Goal: Task Accomplishment & Management: Manage account settings

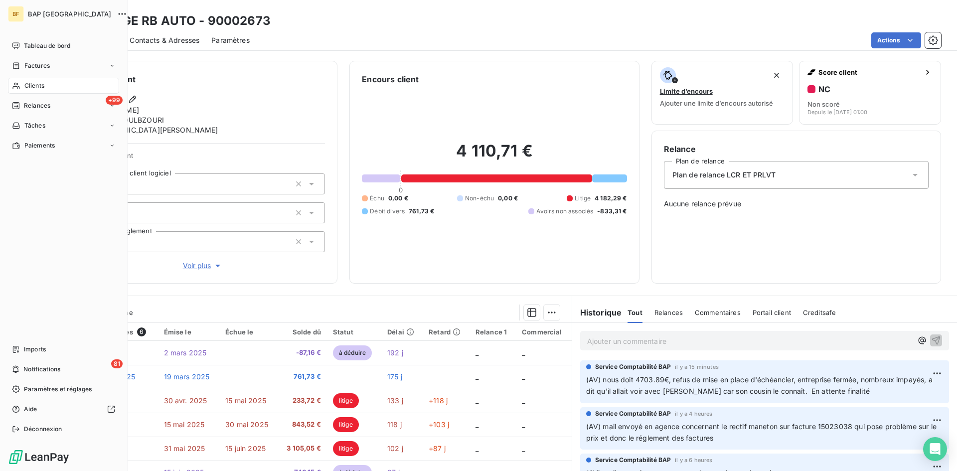
click at [27, 86] on span "Clients" at bounding box center [34, 85] width 20 height 9
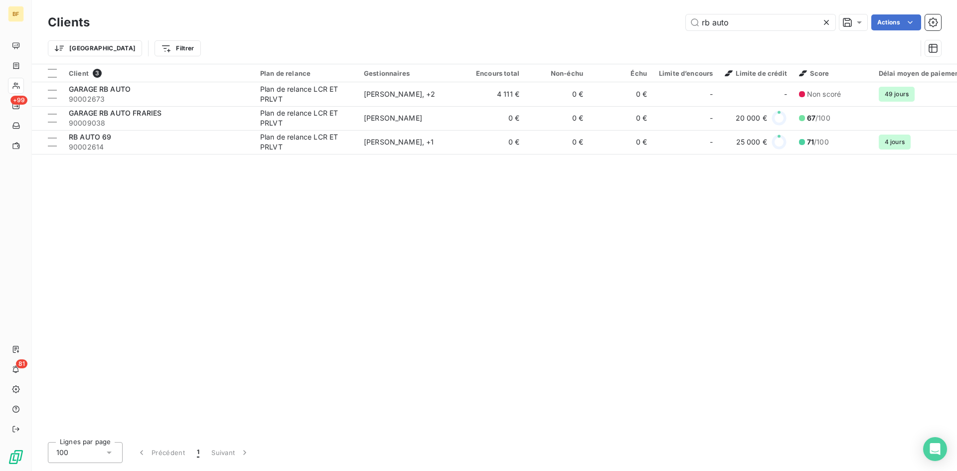
drag, startPoint x: 658, startPoint y: 16, endPoint x: 517, endPoint y: -4, distance: 142.0
click at [517, 0] on html "BF +99 81 Clients rb auto Actions Trier Filtrer Client 3 Plan de relance Gestio…" at bounding box center [478, 235] width 957 height 471
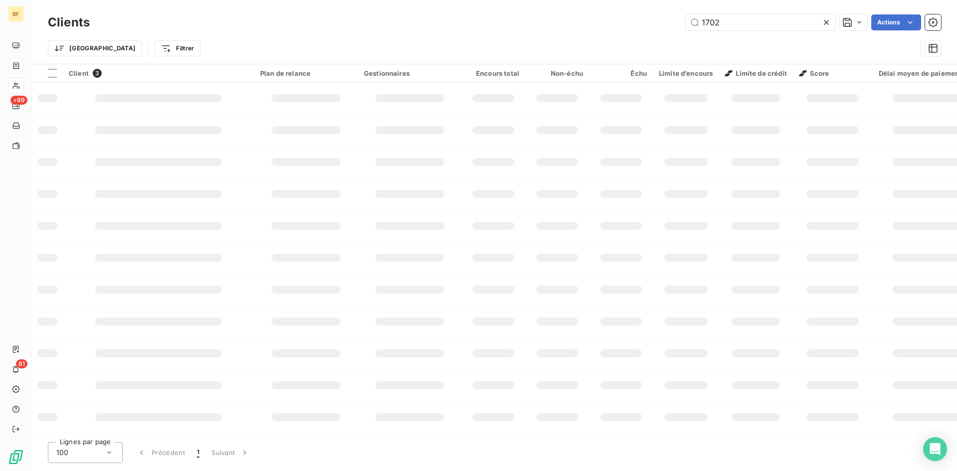
type input "1702"
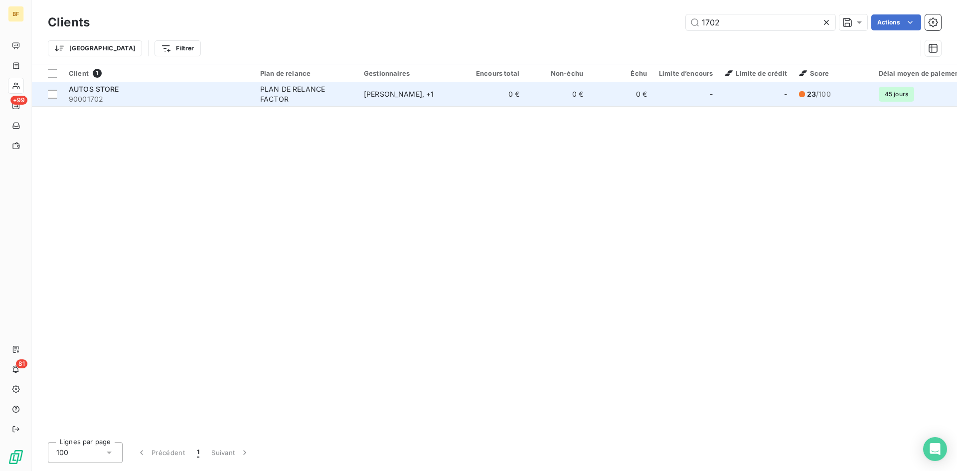
click at [149, 98] on span "90001702" at bounding box center [158, 99] width 179 height 10
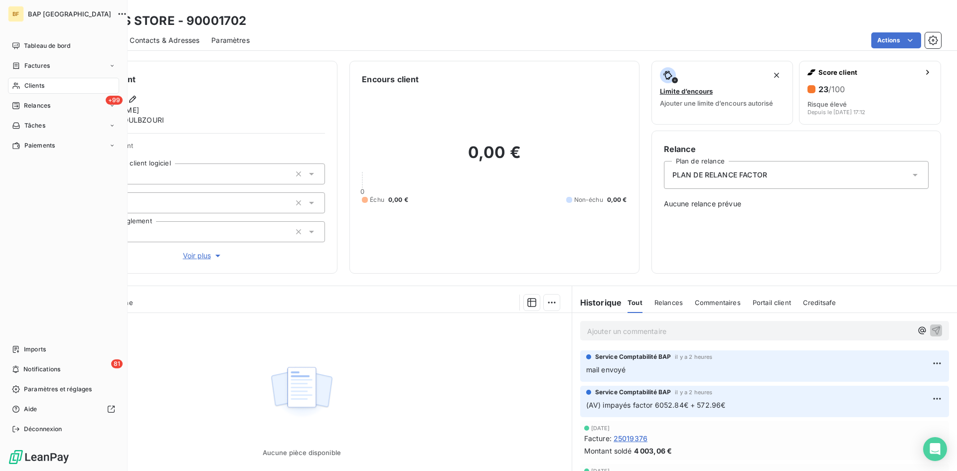
drag, startPoint x: 33, startPoint y: 87, endPoint x: 25, endPoint y: 84, distance: 8.5
click at [33, 87] on span "Clients" at bounding box center [34, 85] width 20 height 9
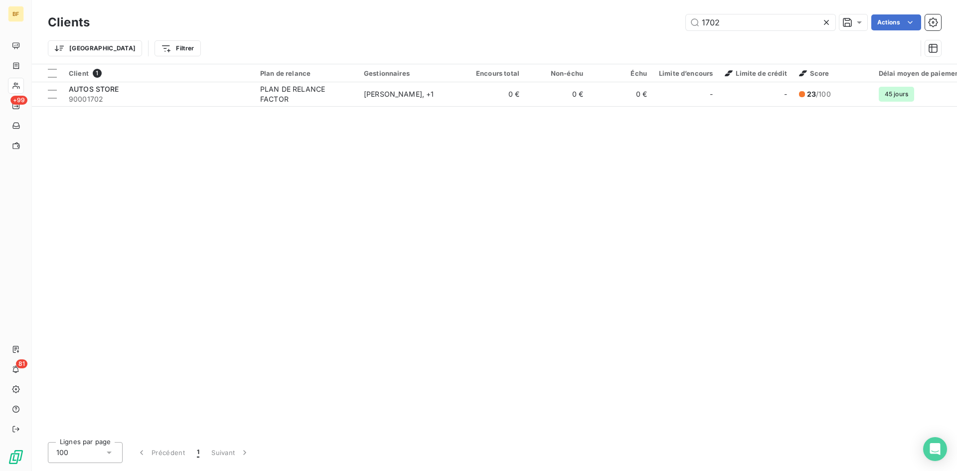
drag, startPoint x: 747, startPoint y: 23, endPoint x: 630, endPoint y: 24, distance: 117.1
click at [630, 24] on div "1702 Actions" at bounding box center [521, 22] width 839 height 16
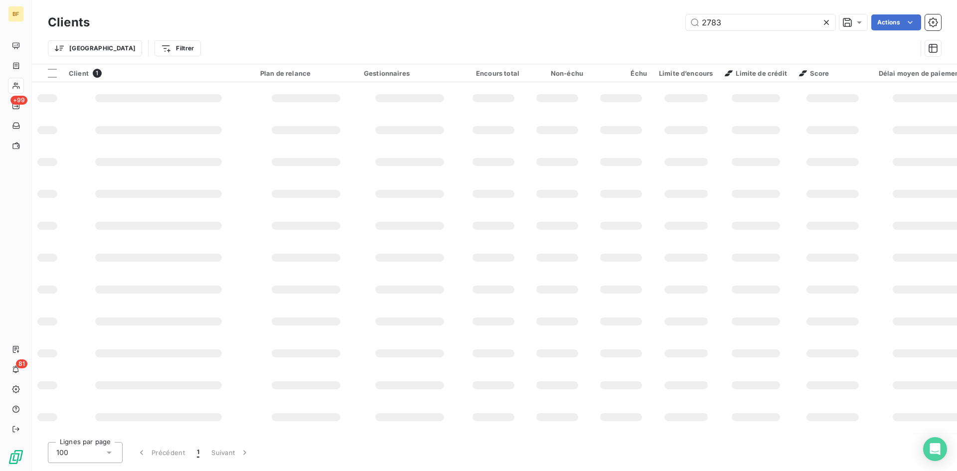
type input "2783"
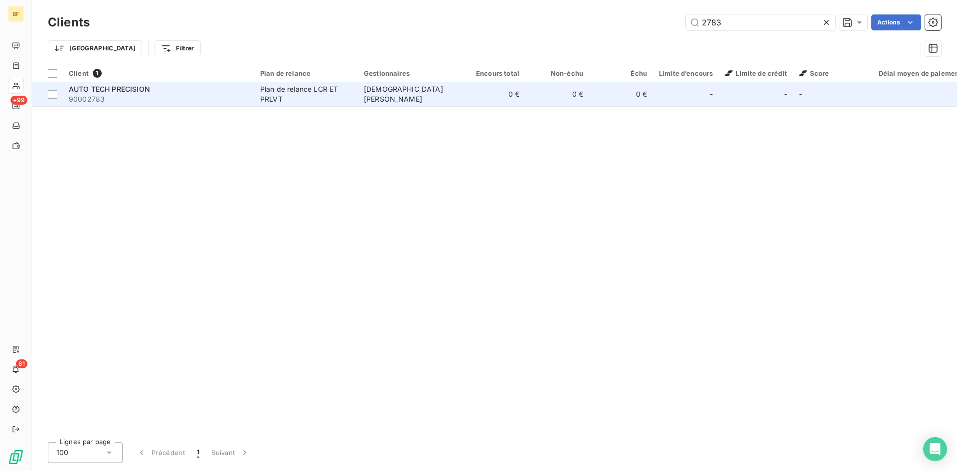
click at [180, 99] on span "90002783" at bounding box center [158, 99] width 179 height 10
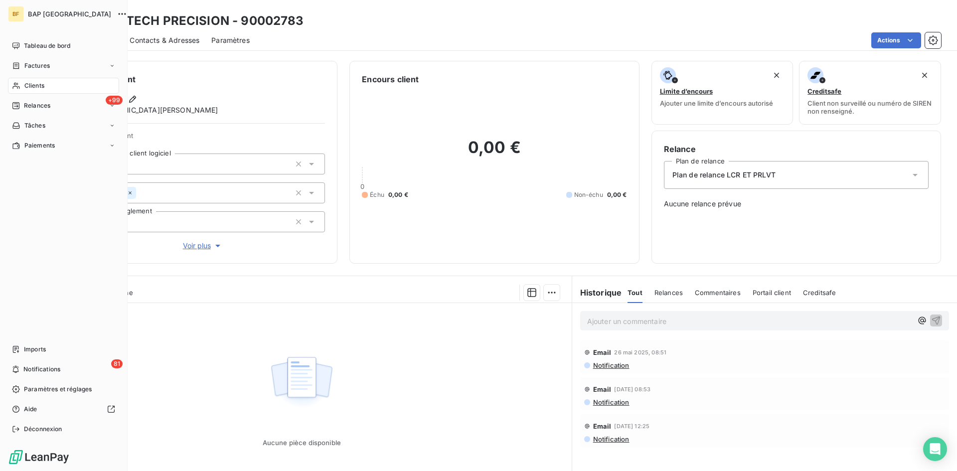
click at [49, 86] on div "Clients" at bounding box center [63, 86] width 111 height 16
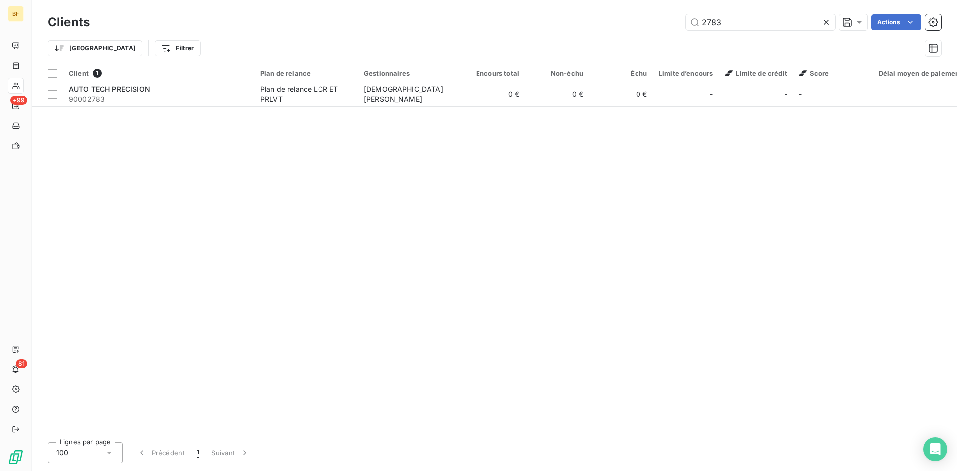
drag, startPoint x: 639, startPoint y: 14, endPoint x: 592, endPoint y: 2, distance: 49.3
click at [592, 2] on div "Clients 2783 Actions Trier Filtrer" at bounding box center [494, 32] width 925 height 64
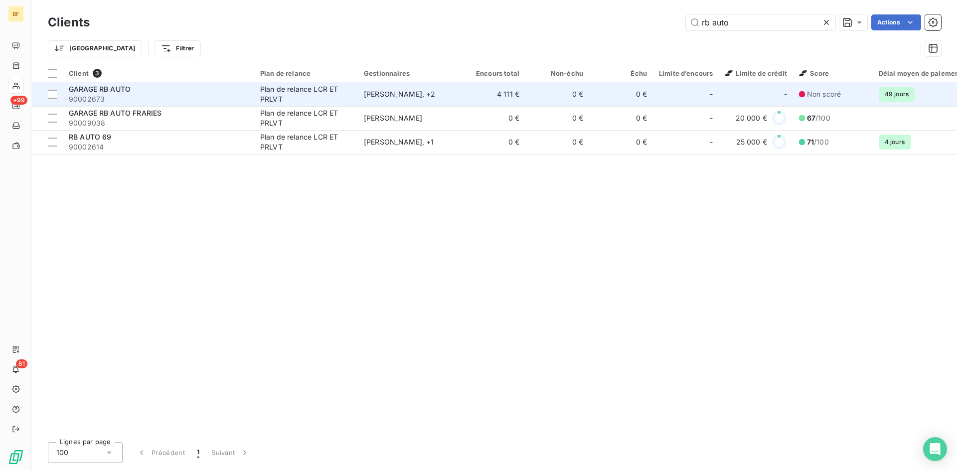
type input "rb auto"
click at [122, 90] on span "GARAGE RB AUTO" at bounding box center [100, 89] width 62 height 8
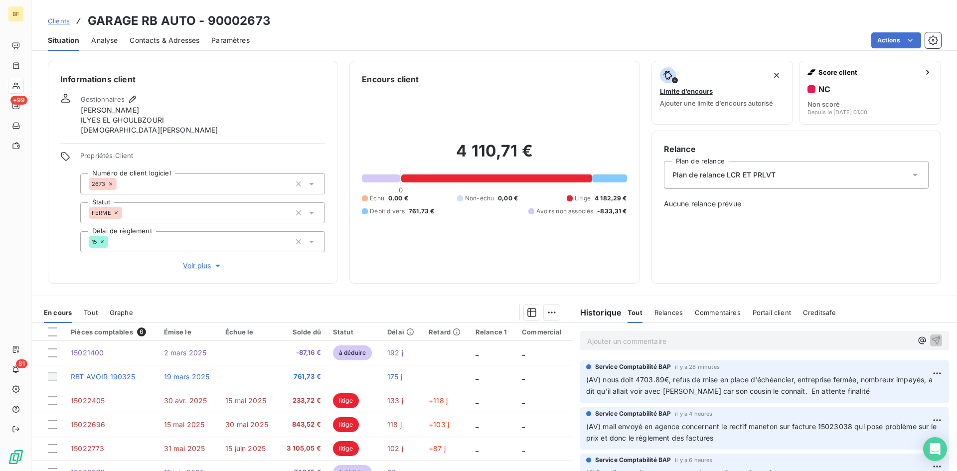
click at [628, 339] on p "Ajouter un commentaire ﻿" at bounding box center [749, 341] width 325 height 12
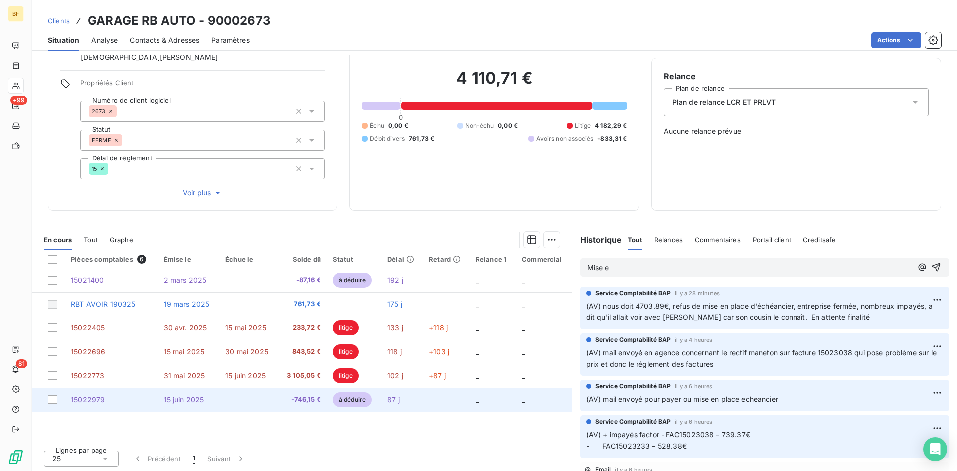
scroll to position [74, 0]
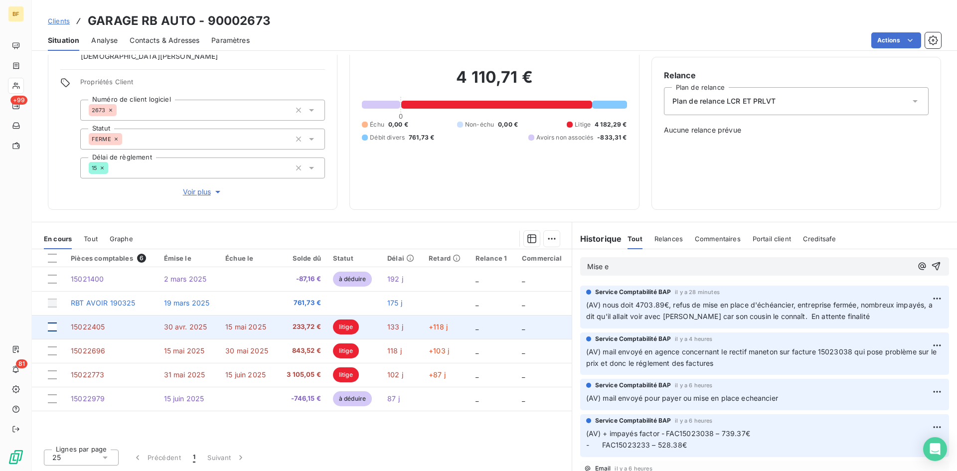
click at [52, 324] on div at bounding box center [52, 326] width 9 height 9
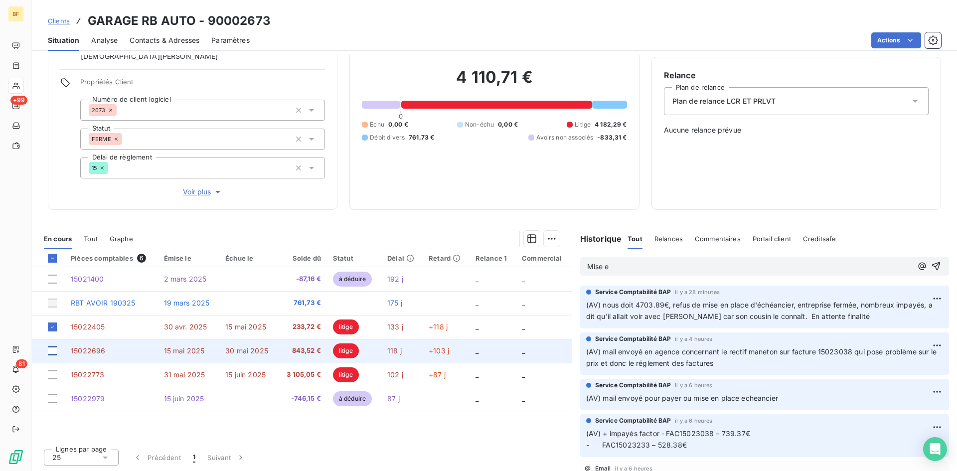
click at [53, 352] on div at bounding box center [52, 350] width 9 height 9
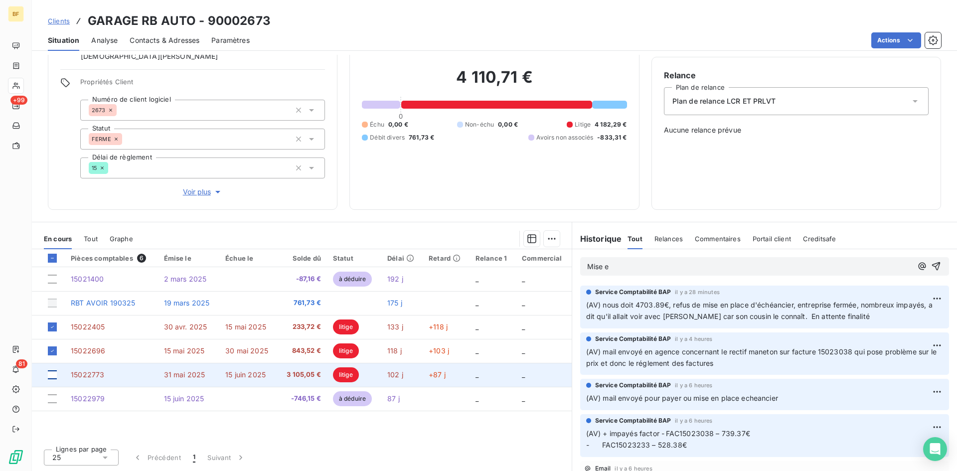
click at [51, 374] on div at bounding box center [52, 374] width 9 height 9
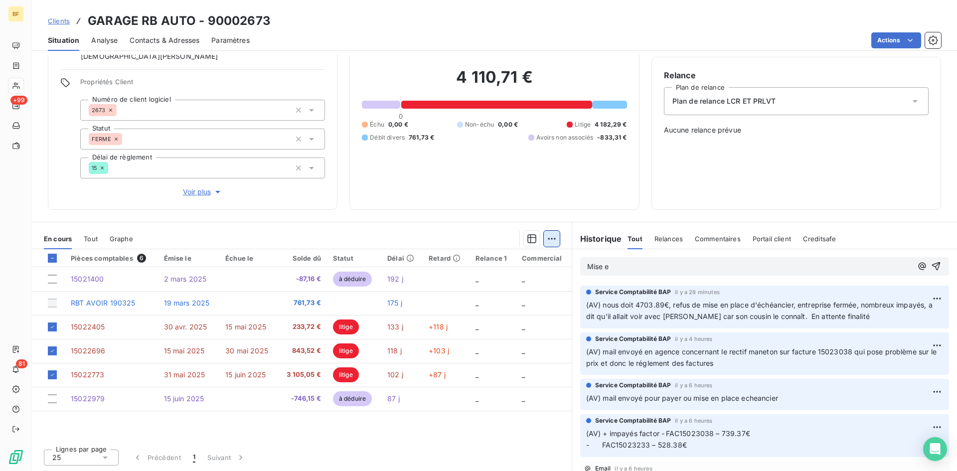
click at [549, 239] on html "BF +99 81 Clients GARAGE RB AUTO - 90002673 Situation Analyse Contacts & Adress…" at bounding box center [478, 235] width 957 height 471
click at [477, 284] on div "Ajouter une promesse de paiement (3 factures)" at bounding box center [459, 279] width 181 height 16
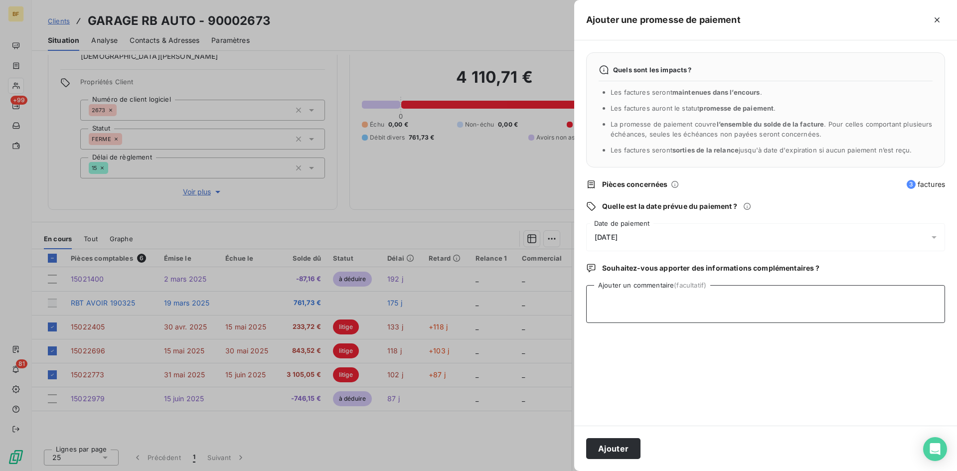
click at [704, 310] on textarea "Ajouter un commentaire (facultatif)" at bounding box center [765, 304] width 359 height 38
type textarea "Mise en palce"
click at [933, 20] on icon "button" at bounding box center [937, 20] width 10 height 10
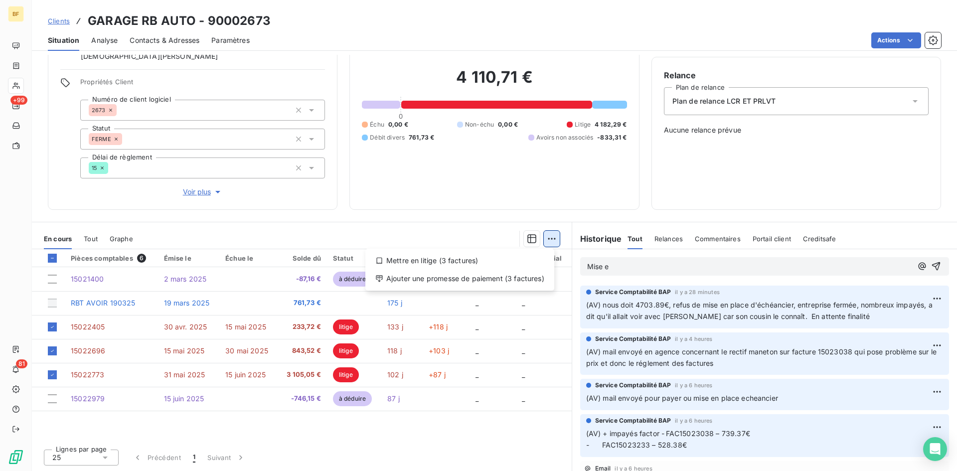
click at [548, 239] on html "BF +99 81 Clients GARAGE RB AUTO - 90002673 Situation Analyse Contacts & Adress…" at bounding box center [478, 235] width 957 height 471
click at [477, 278] on div "Ajouter une promesse de paiement (3 factures)" at bounding box center [459, 279] width 181 height 16
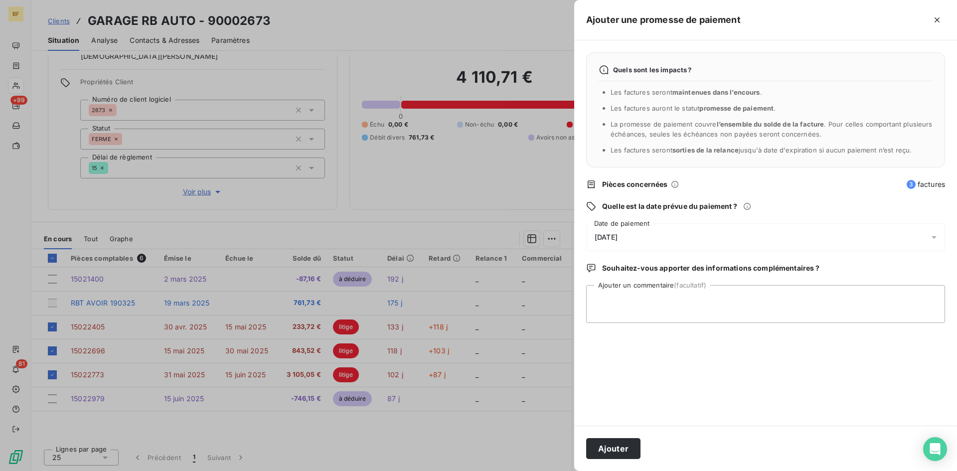
click at [718, 242] on div "[DATE]" at bounding box center [765, 237] width 359 height 28
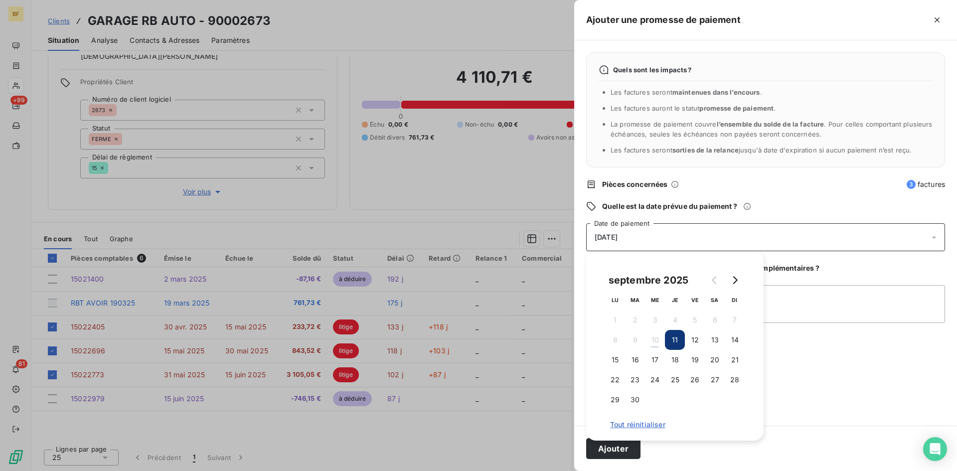
click at [718, 242] on div "[DATE]" at bounding box center [765, 237] width 359 height 28
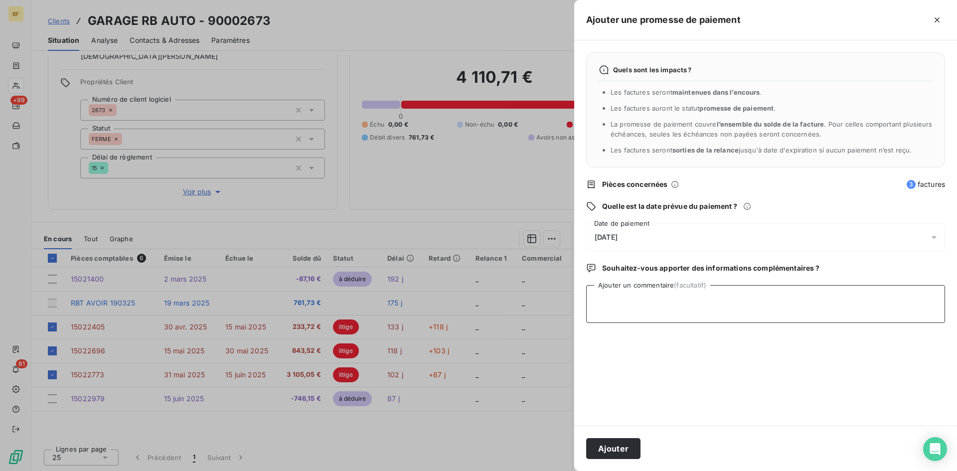
click at [741, 299] on textarea "Ajouter un commentaire (facultatif)" at bounding box center [765, 304] width 359 height 38
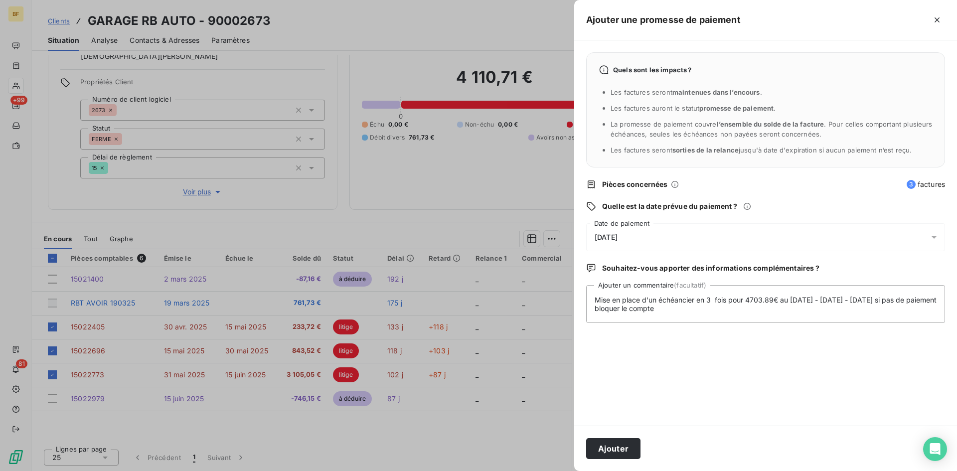
click at [932, 238] on icon at bounding box center [934, 237] width 10 height 10
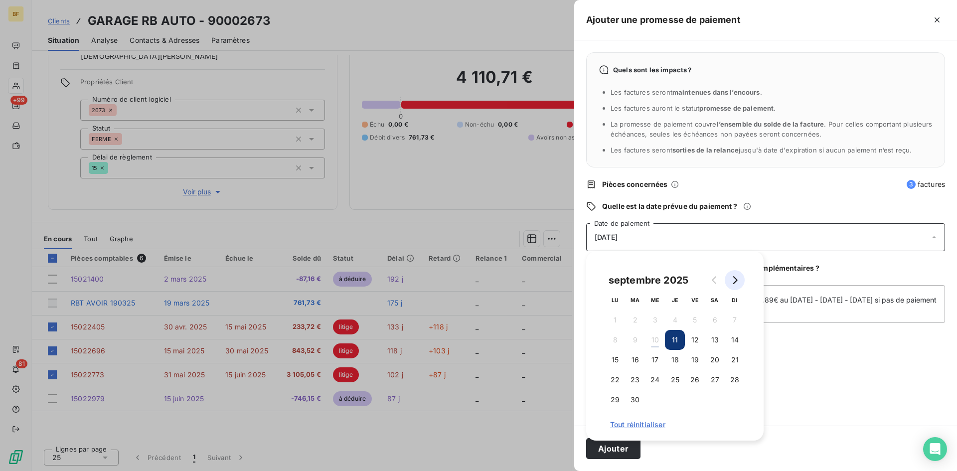
click at [732, 285] on button "Go to next month" at bounding box center [735, 280] width 20 height 20
click at [658, 363] on button "15" at bounding box center [655, 360] width 20 height 20
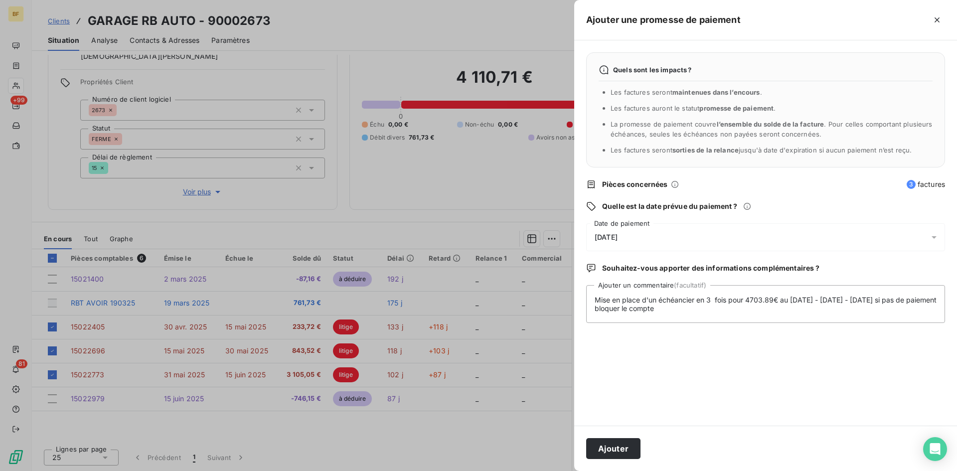
click at [832, 355] on div "Quels sont les impacts ? Les factures seront maintenues dans l’encours . Les fa…" at bounding box center [765, 232] width 383 height 385
click at [730, 309] on textarea "Mise en place d'un échéancier en 3 fois pour 4703.89€ au [DATE] - [DATE] - [DAT…" at bounding box center [765, 304] width 359 height 38
click at [871, 316] on textarea "Mise en place d'un échéancier en 3 fois pour 4703.89€ au [DATE] - [DATE] - [DAT…" at bounding box center [765, 304] width 359 height 38
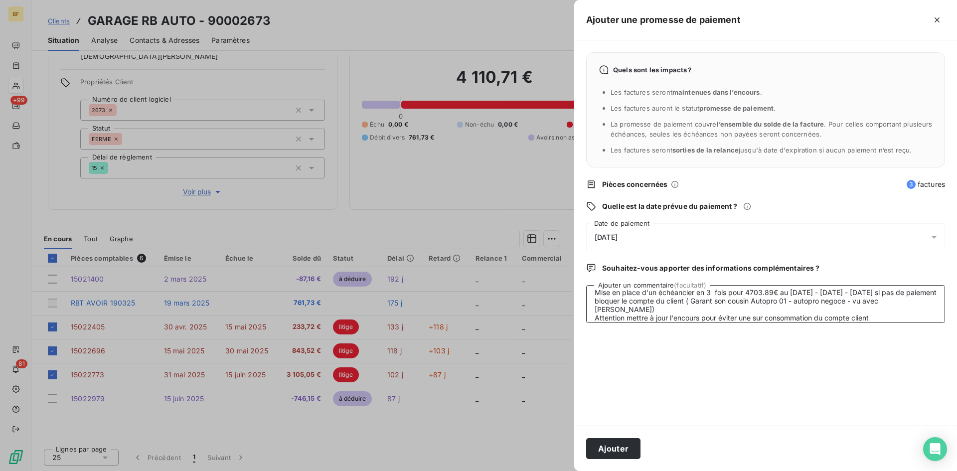
click at [881, 321] on textarea "Mise en place d'un échéancier en 3 fois pour 4703.89€ au [DATE] - [DATE] - [DAT…" at bounding box center [765, 304] width 359 height 38
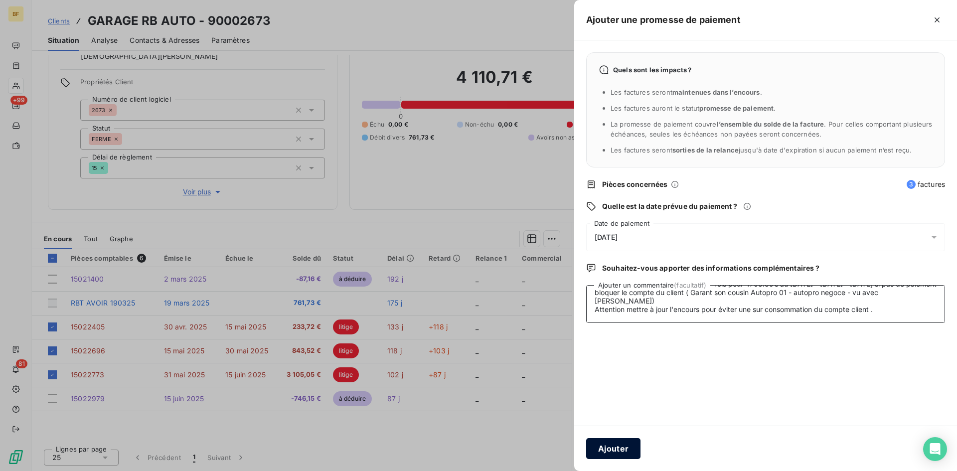
type textarea "Mise en place d'un échéancier en 3 fois pour 4703.89€ au [DATE] - [DATE] - [DAT…"
click at [626, 447] on button "Ajouter" at bounding box center [613, 448] width 54 height 21
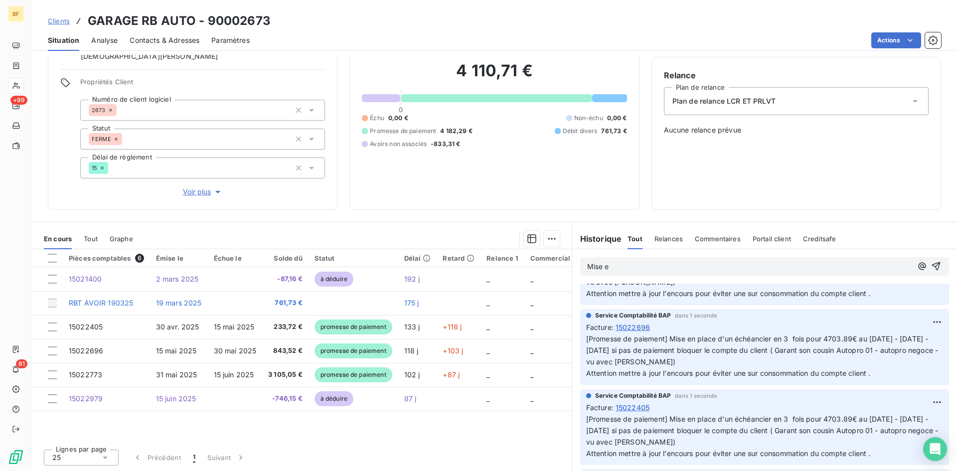
scroll to position [0, 0]
